Goal: Information Seeking & Learning: Find specific page/section

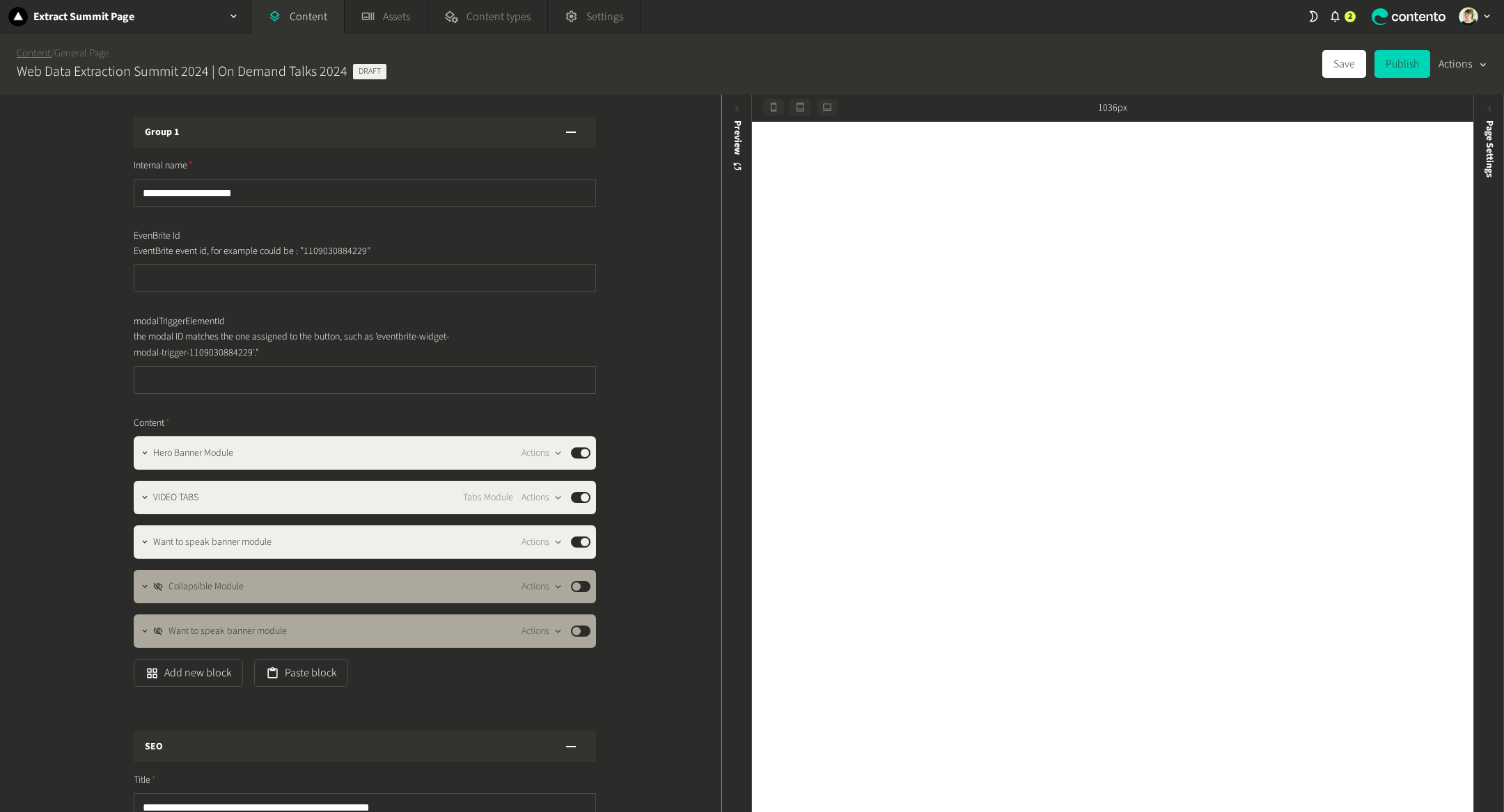
scroll to position [256, 0]
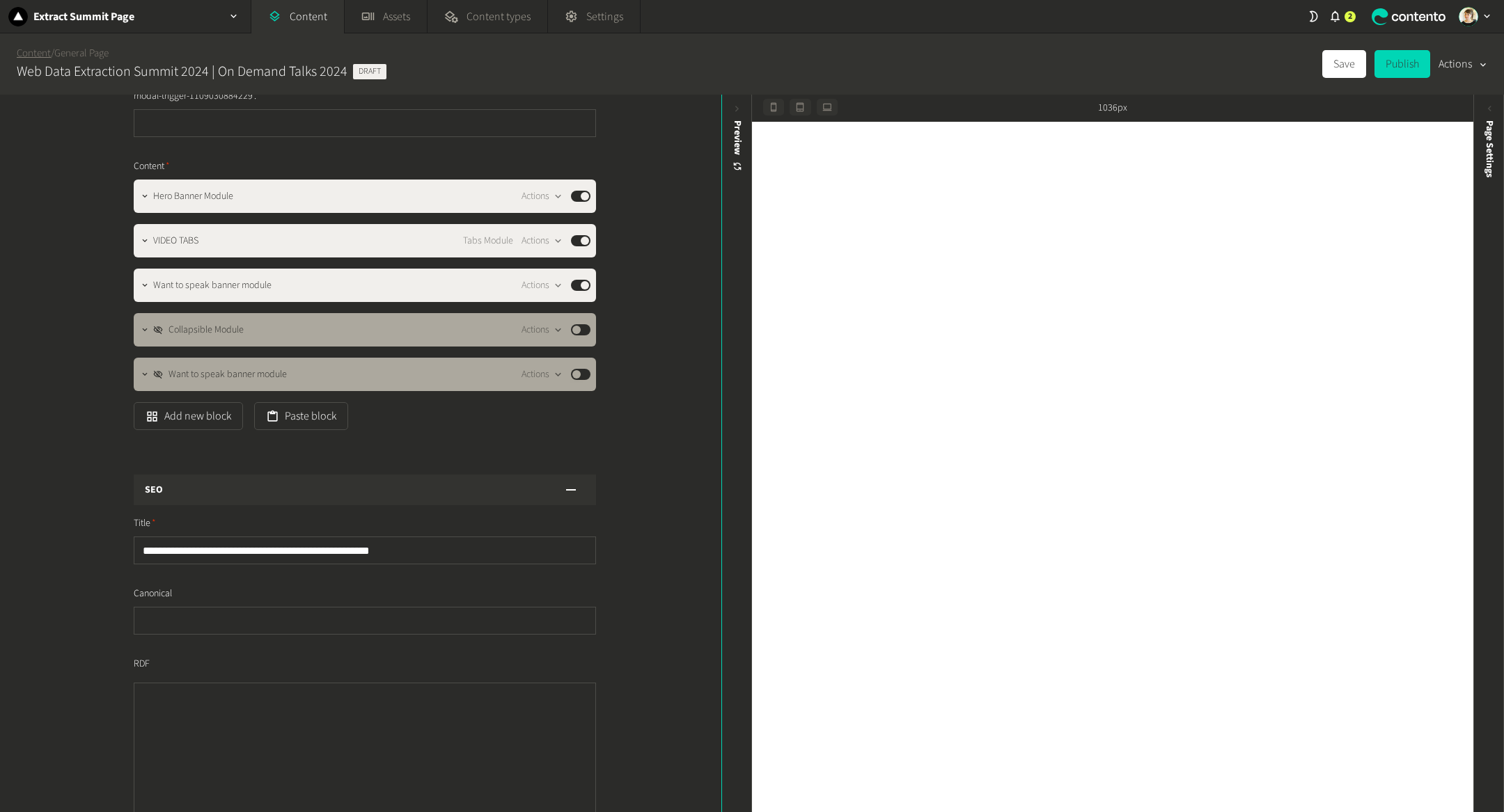
click at [31, 57] on link "Content" at bounding box center [34, 53] width 34 height 15
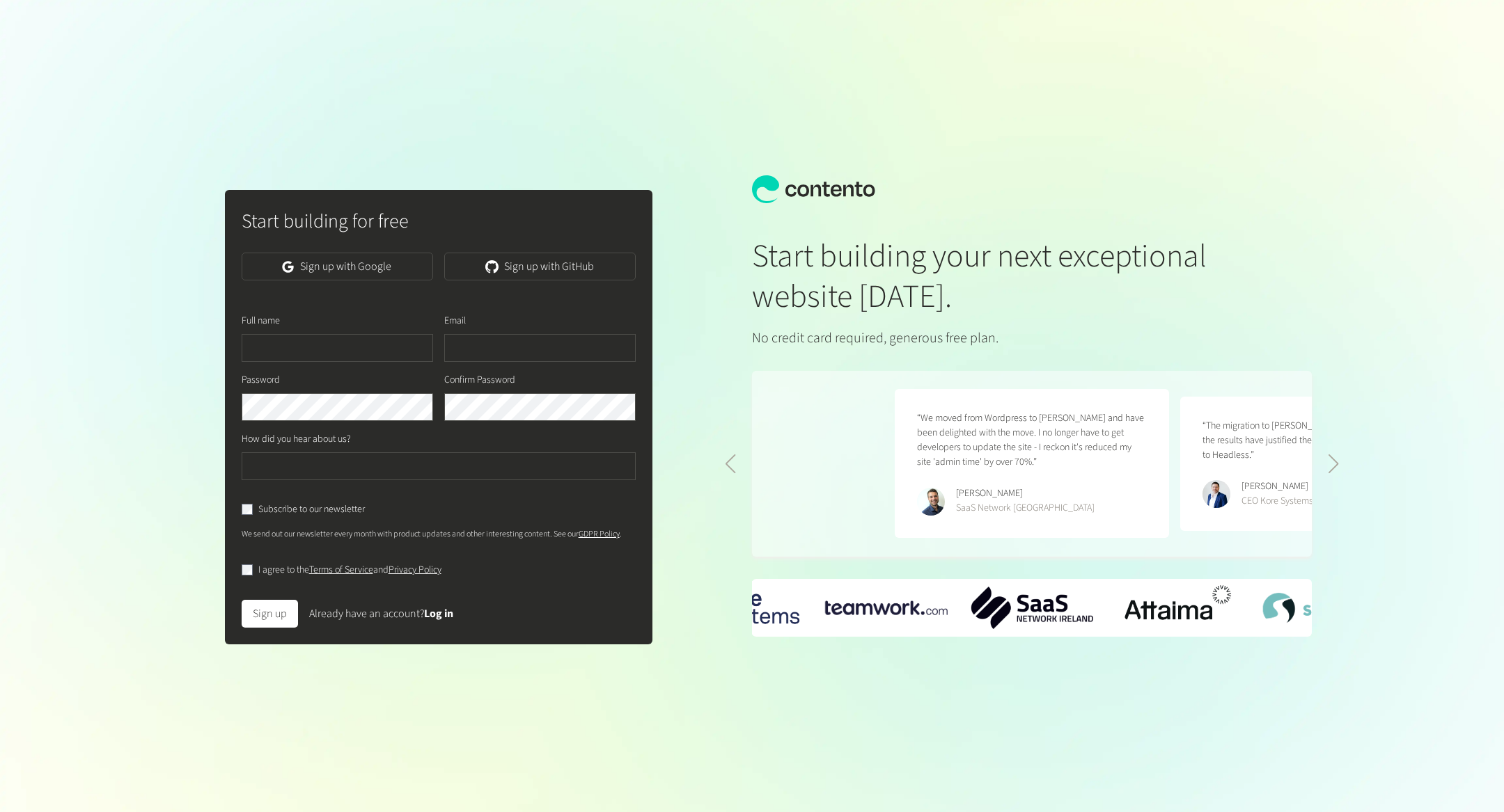
scroll to position [0, 570]
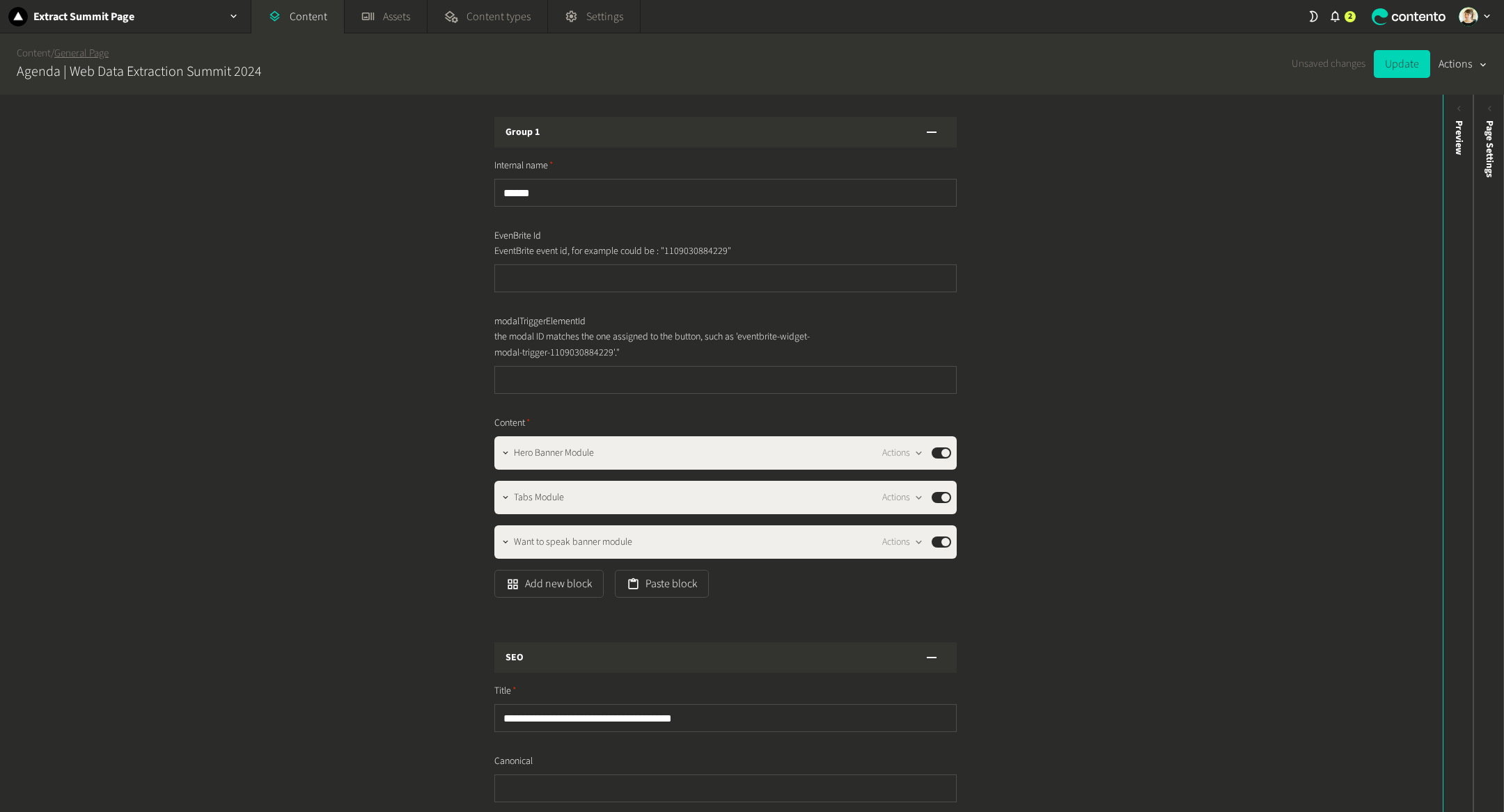
scroll to position [267, 0]
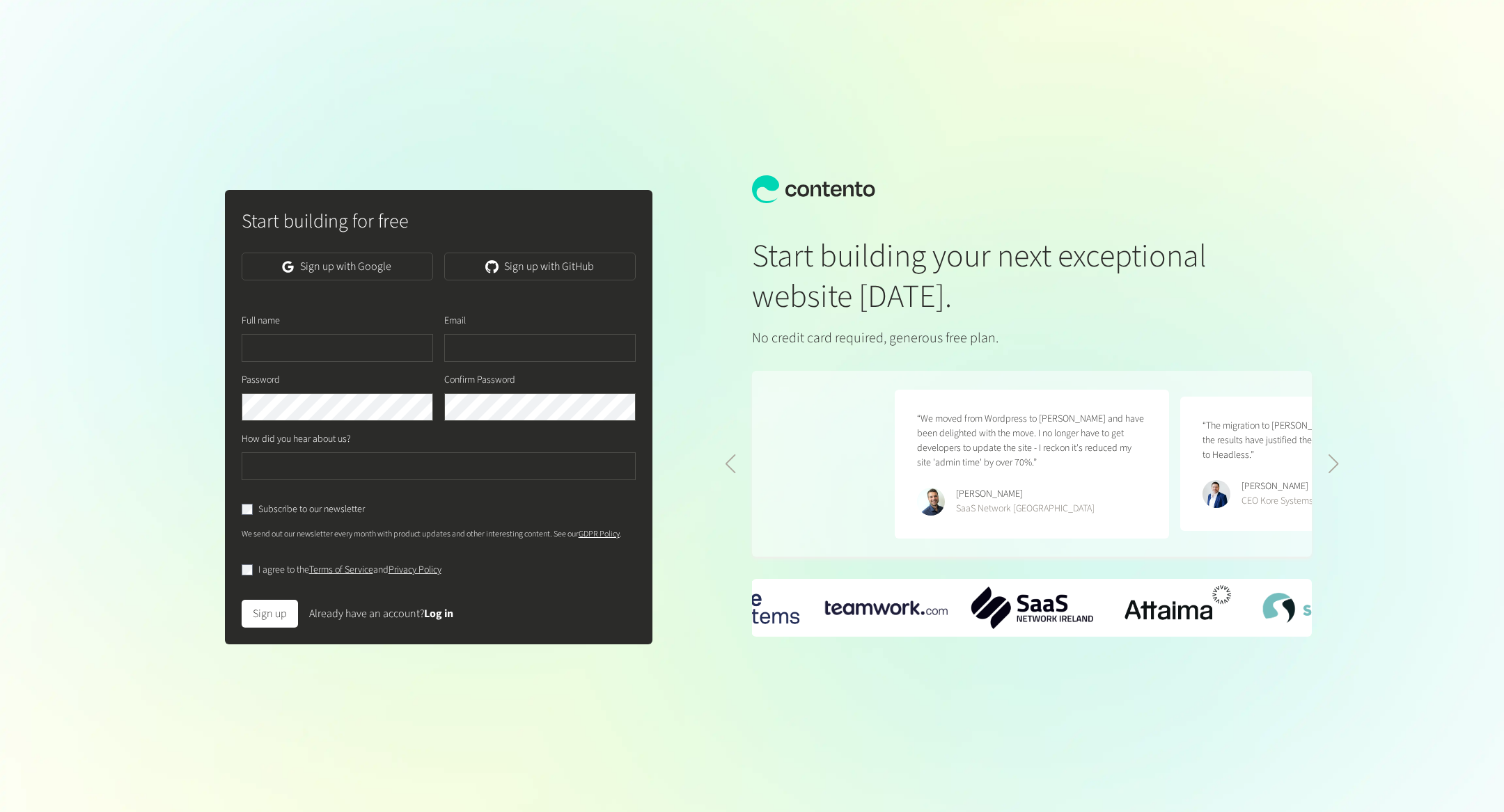
scroll to position [0, 570]
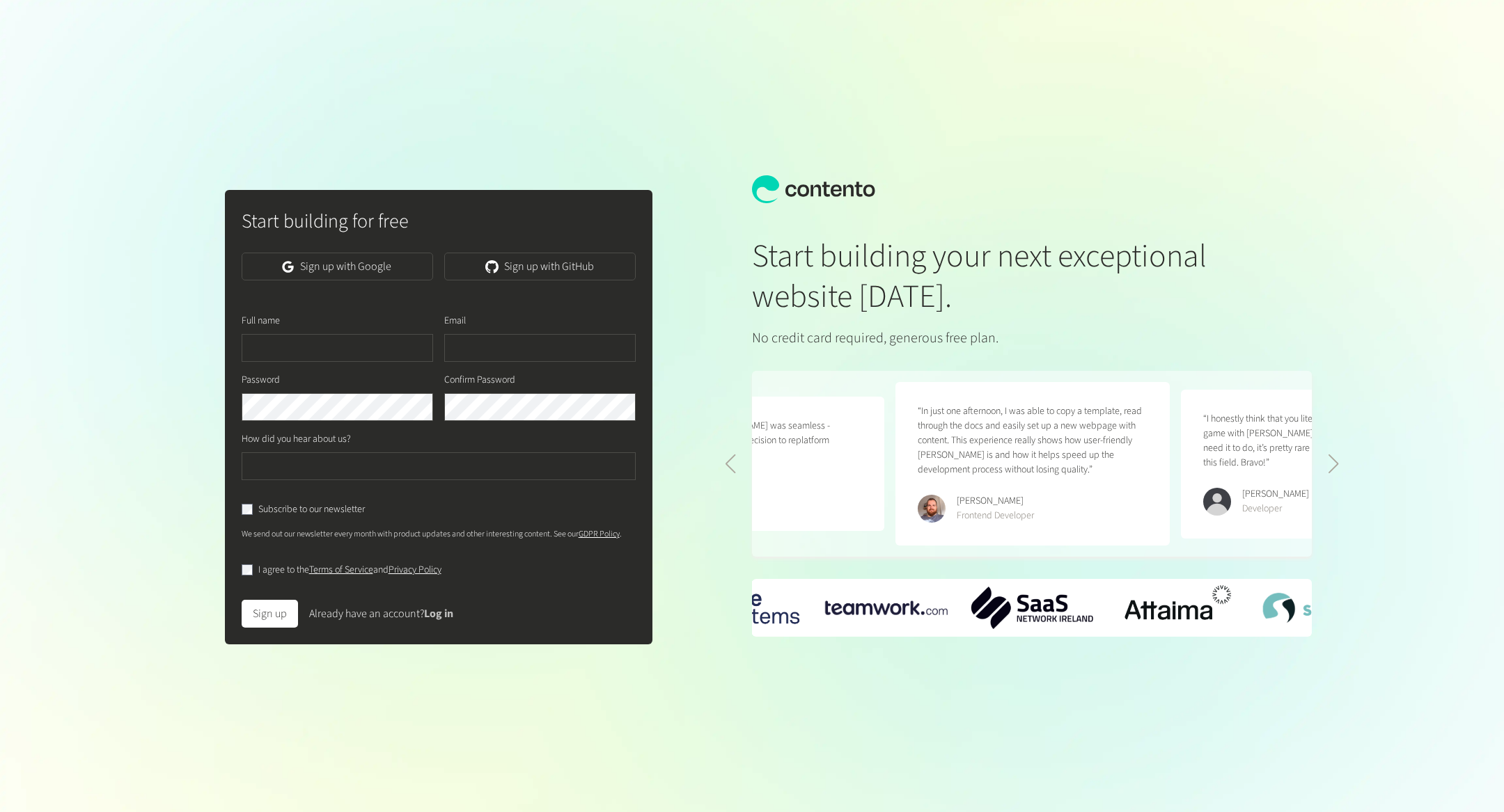
click at [446, 620] on link "Log in" at bounding box center [438, 613] width 29 height 15
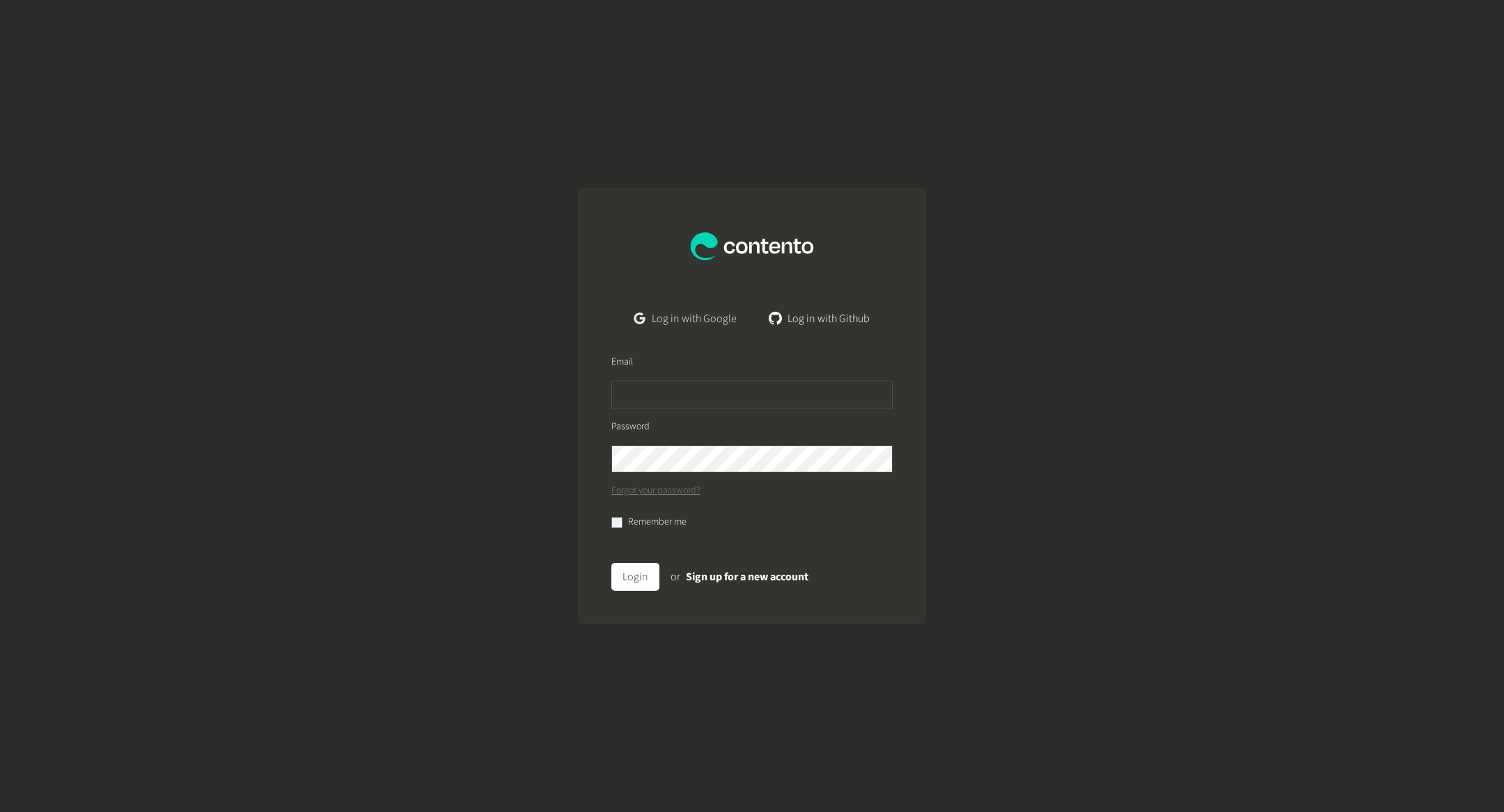
click at [687, 318] on link "Log in with Google" at bounding box center [685, 319] width 125 height 28
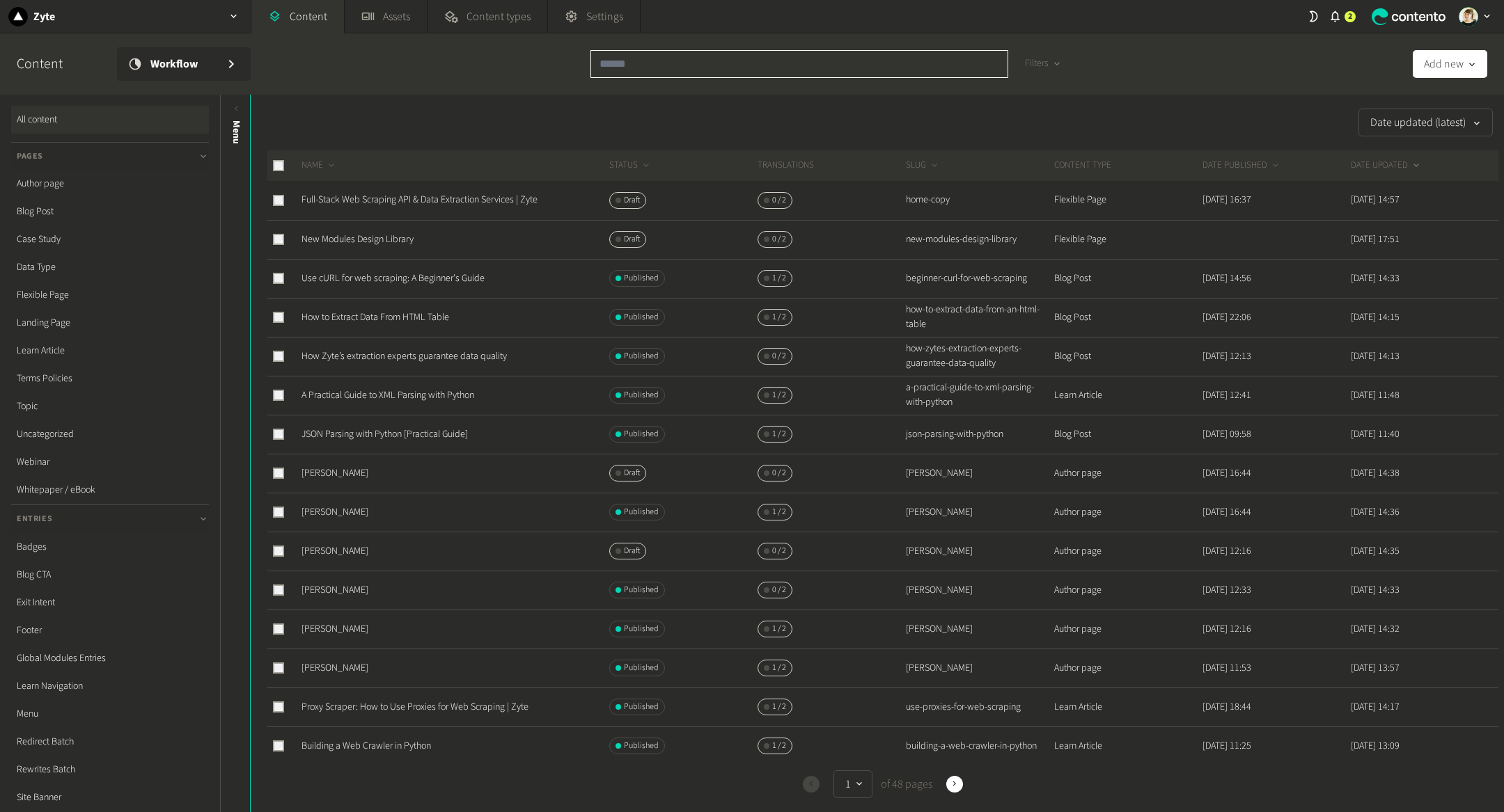
click at [697, 73] on input "text" at bounding box center [799, 64] width 418 height 28
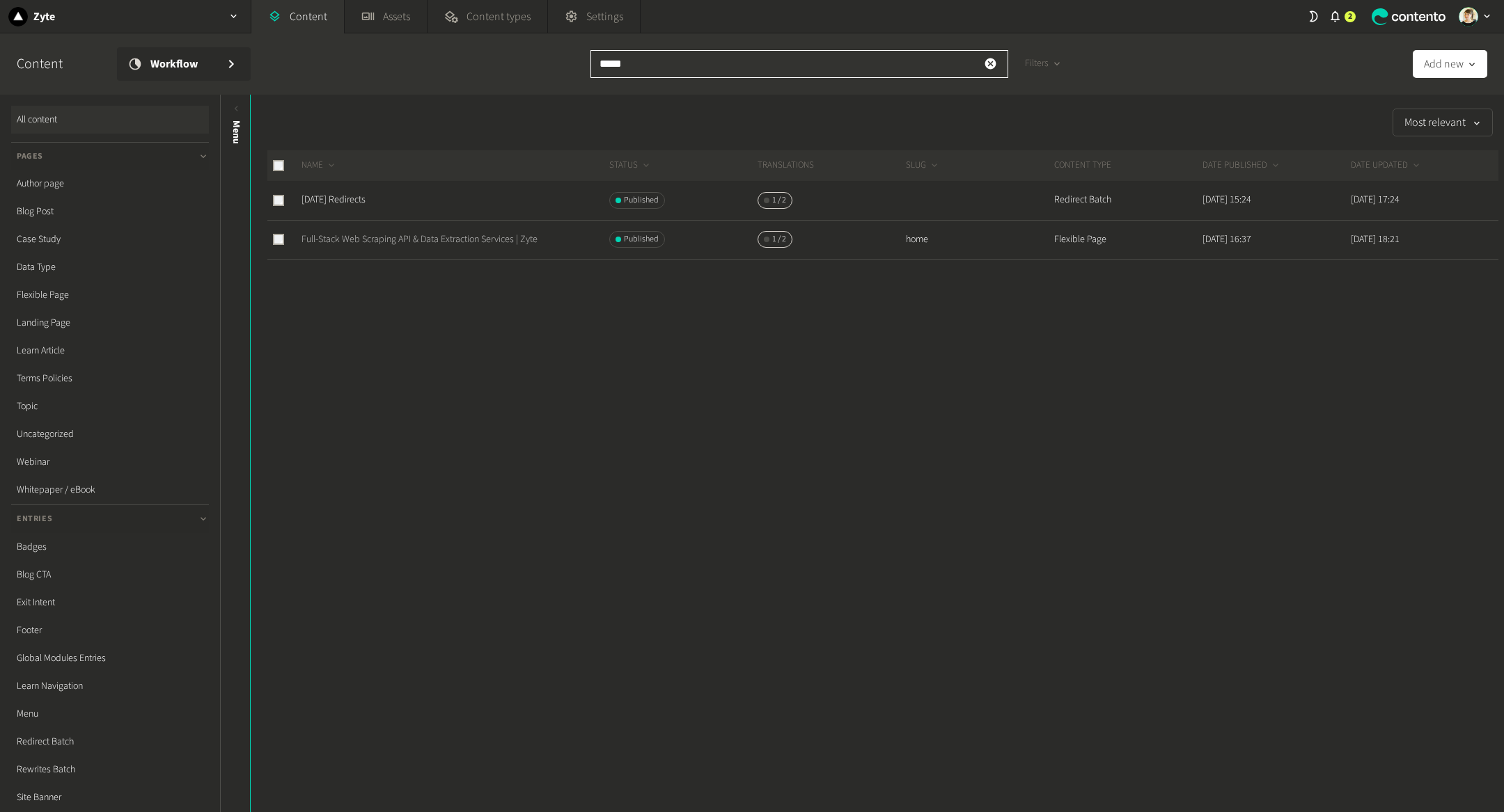
type input "*****"
click at [399, 240] on link "Full-Stack Web Scraping API & Data Extraction Services | Zyte" at bounding box center [419, 239] width 237 height 14
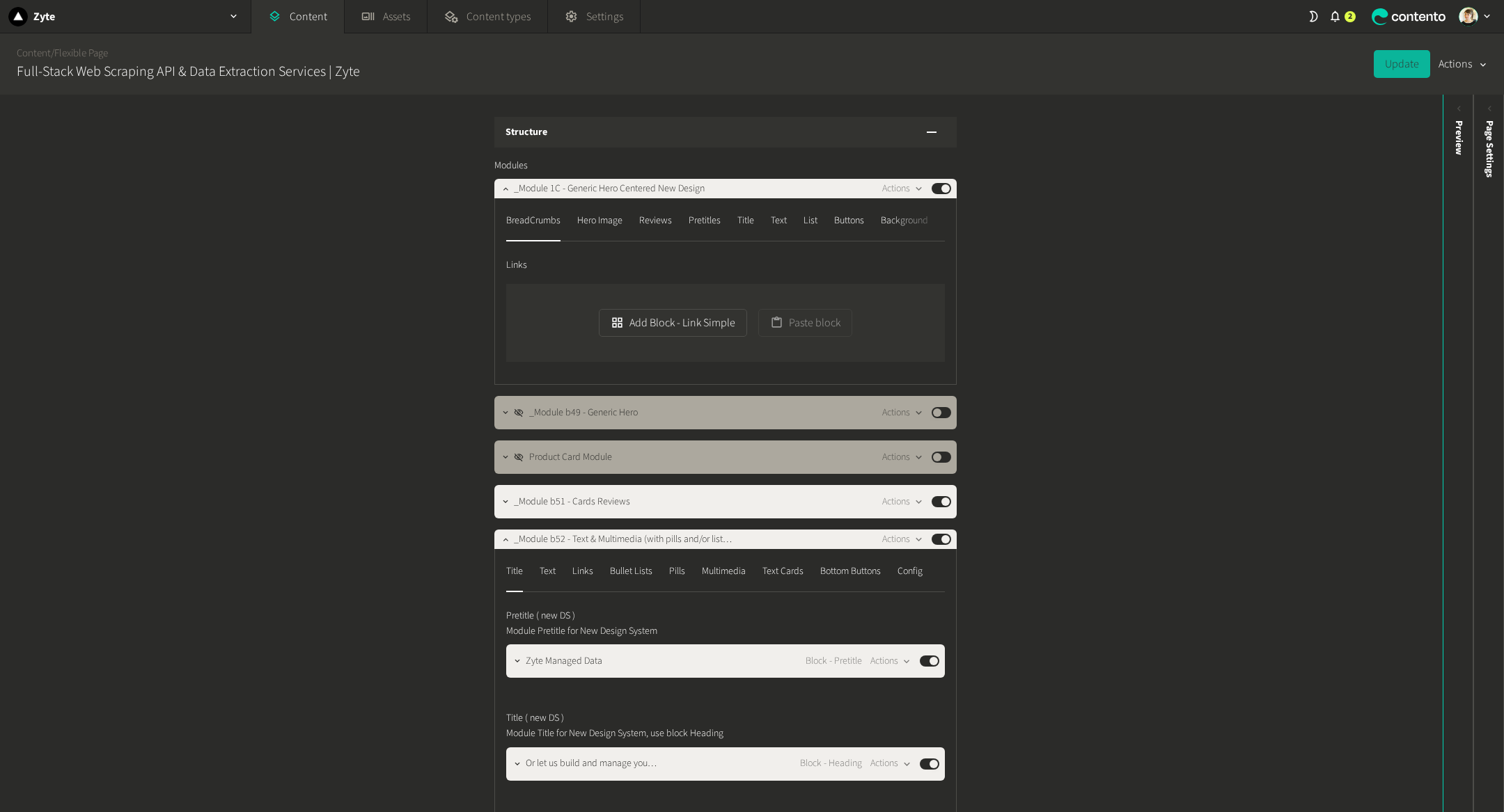
click at [218, 588] on div "Structure Modules _Module 1C - Generic Hero Centered New Design Actions Publish…" at bounding box center [722, 453] width 1443 height 717
